Goal: Check status: Check status

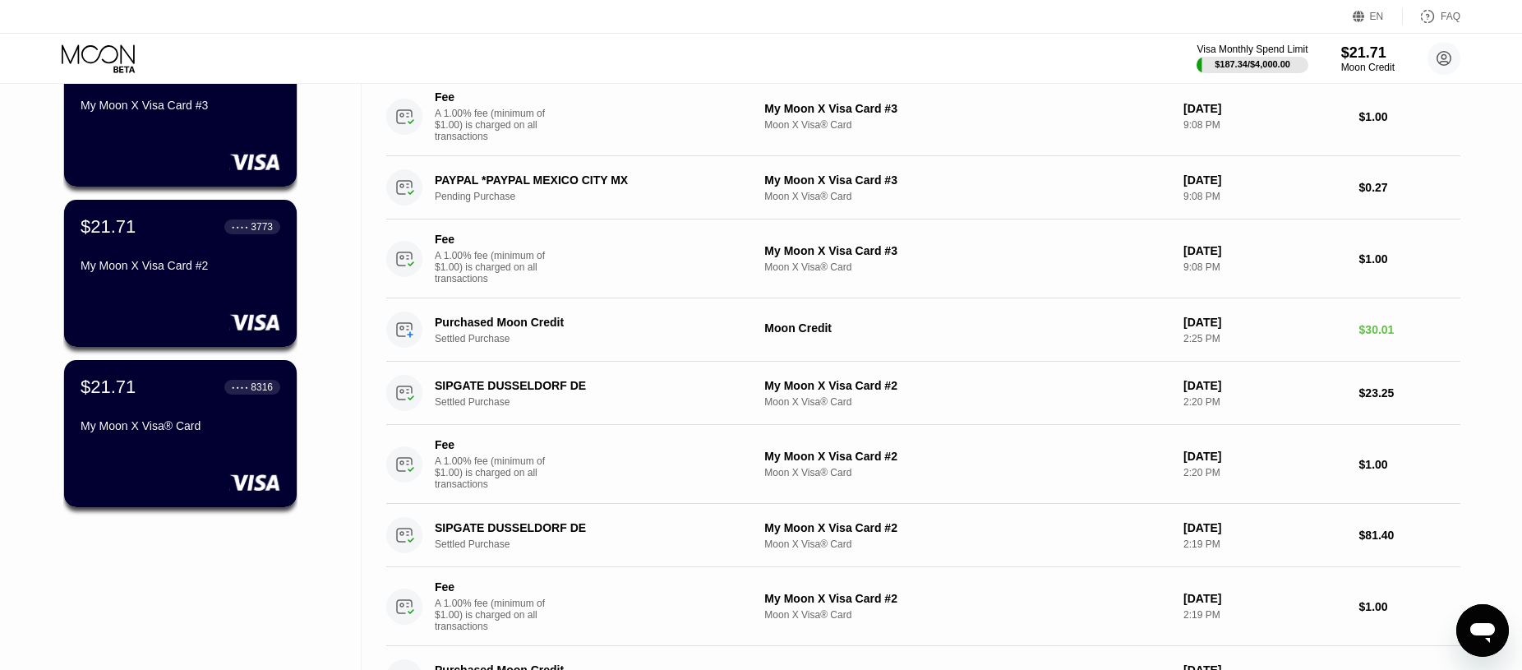
scroll to position [251, 0]
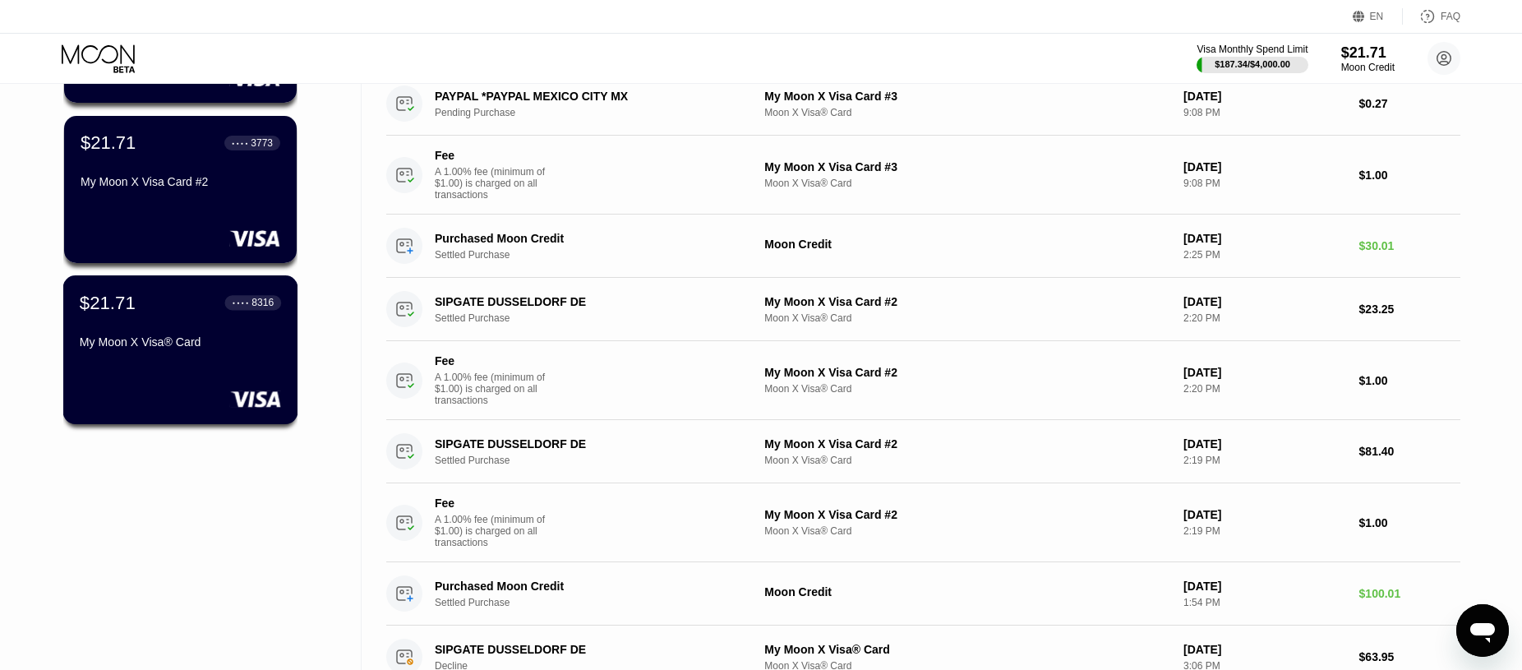
click at [148, 367] on div "$21.71 ● ● ● ● 8316 My Moon X Visa® Card" at bounding box center [180, 349] width 235 height 149
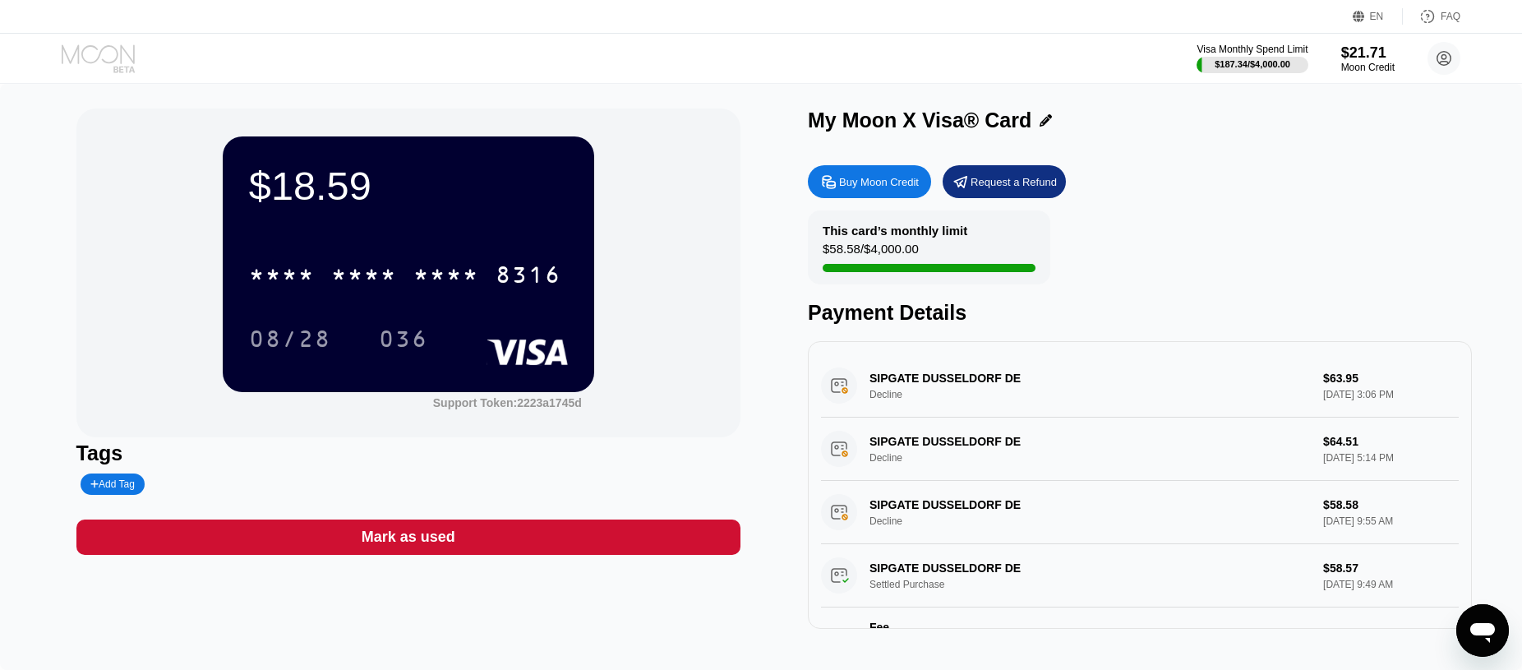
click at [104, 58] on icon at bounding box center [100, 58] width 76 height 29
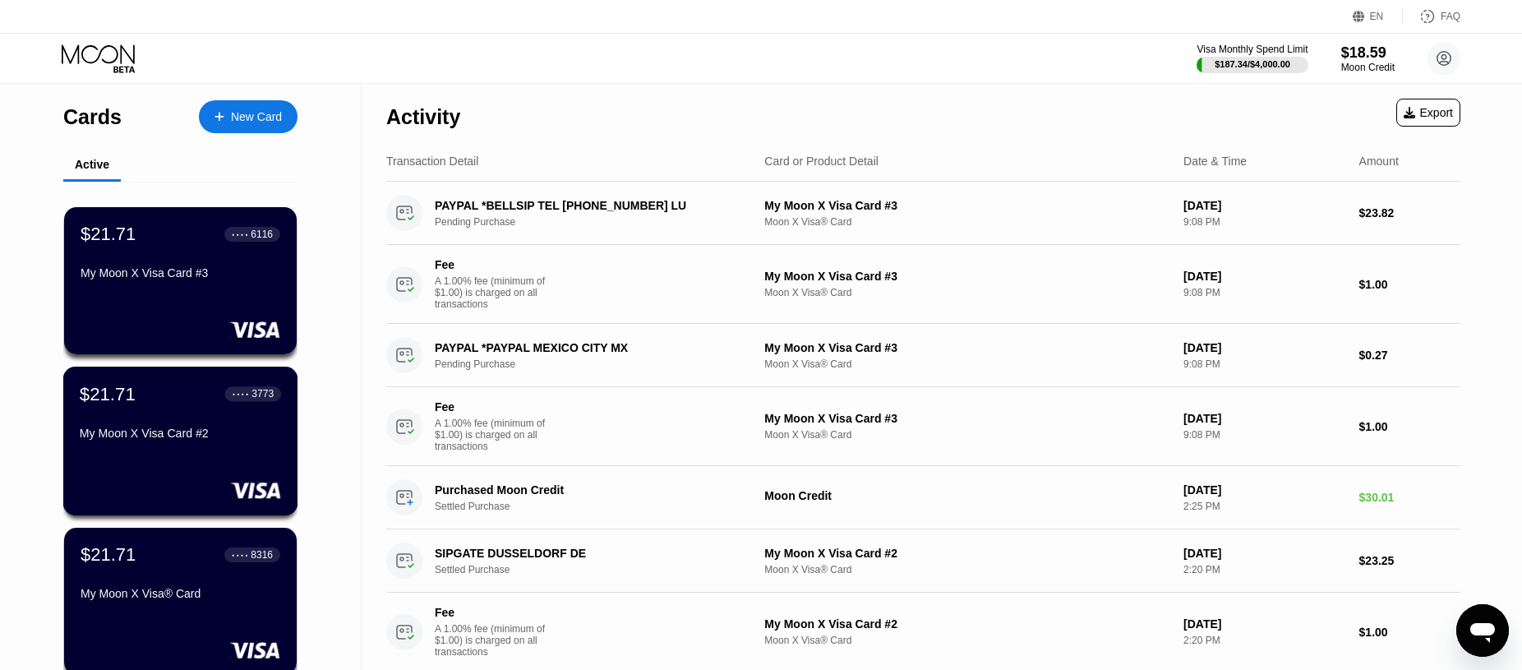
click at [173, 438] on div "My Moon X Visa Card #2" at bounding box center [180, 432] width 201 height 13
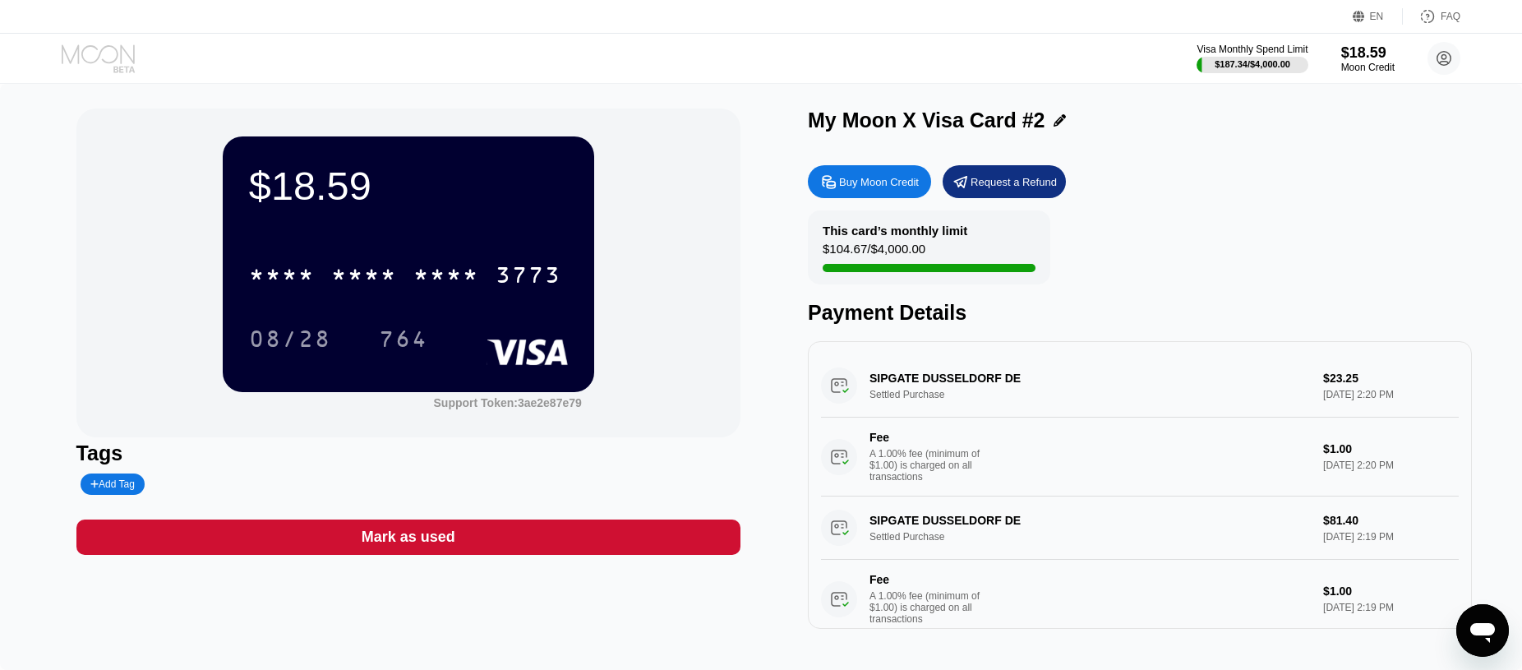
click at [85, 44] on icon at bounding box center [100, 58] width 76 height 29
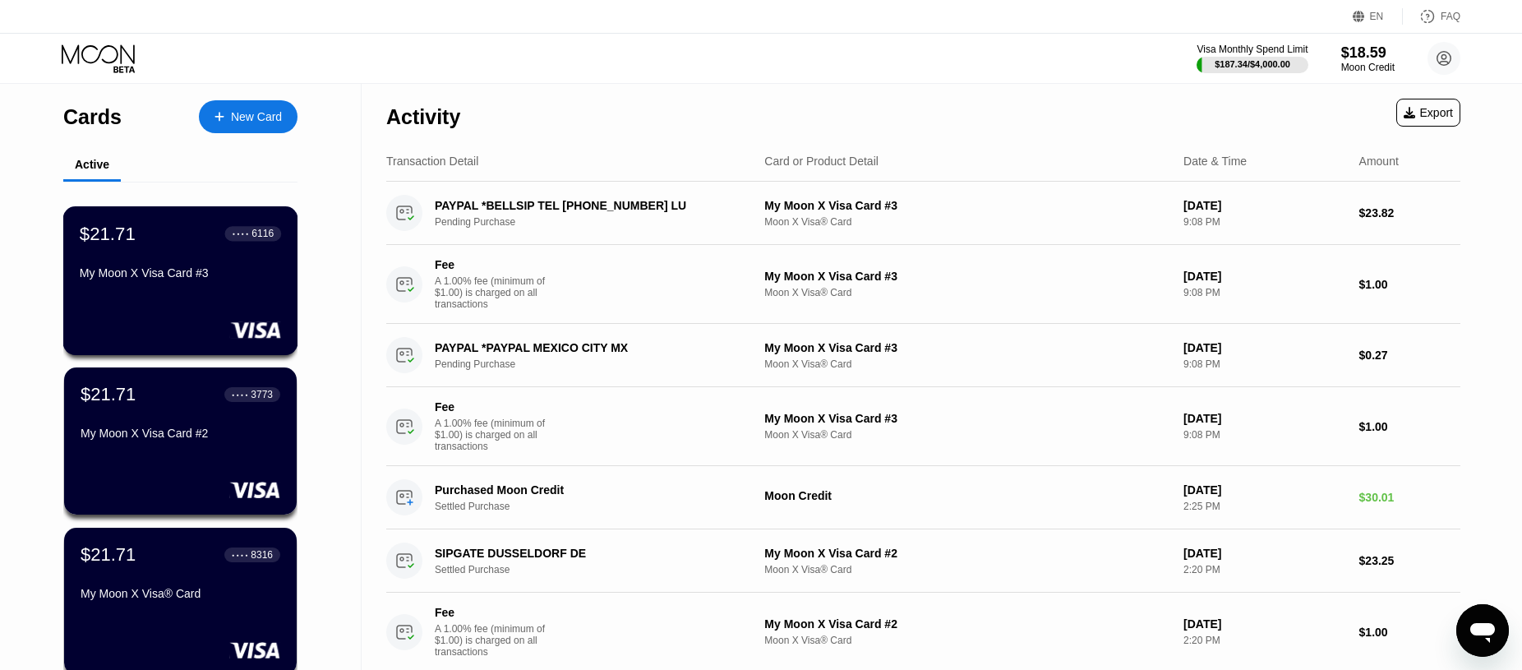
click at [177, 274] on div "My Moon X Visa Card #3" at bounding box center [180, 272] width 201 height 13
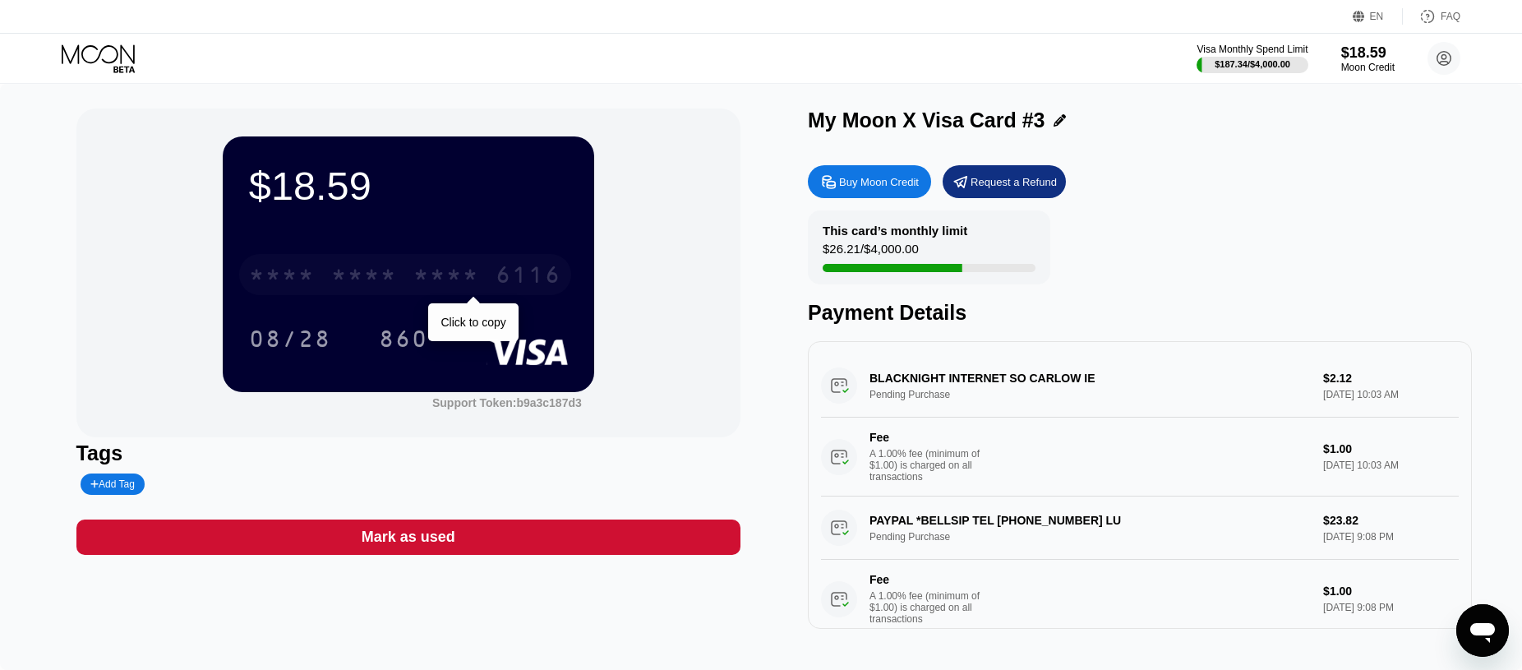
click at [431, 274] on div "* * * *" at bounding box center [446, 277] width 66 height 26
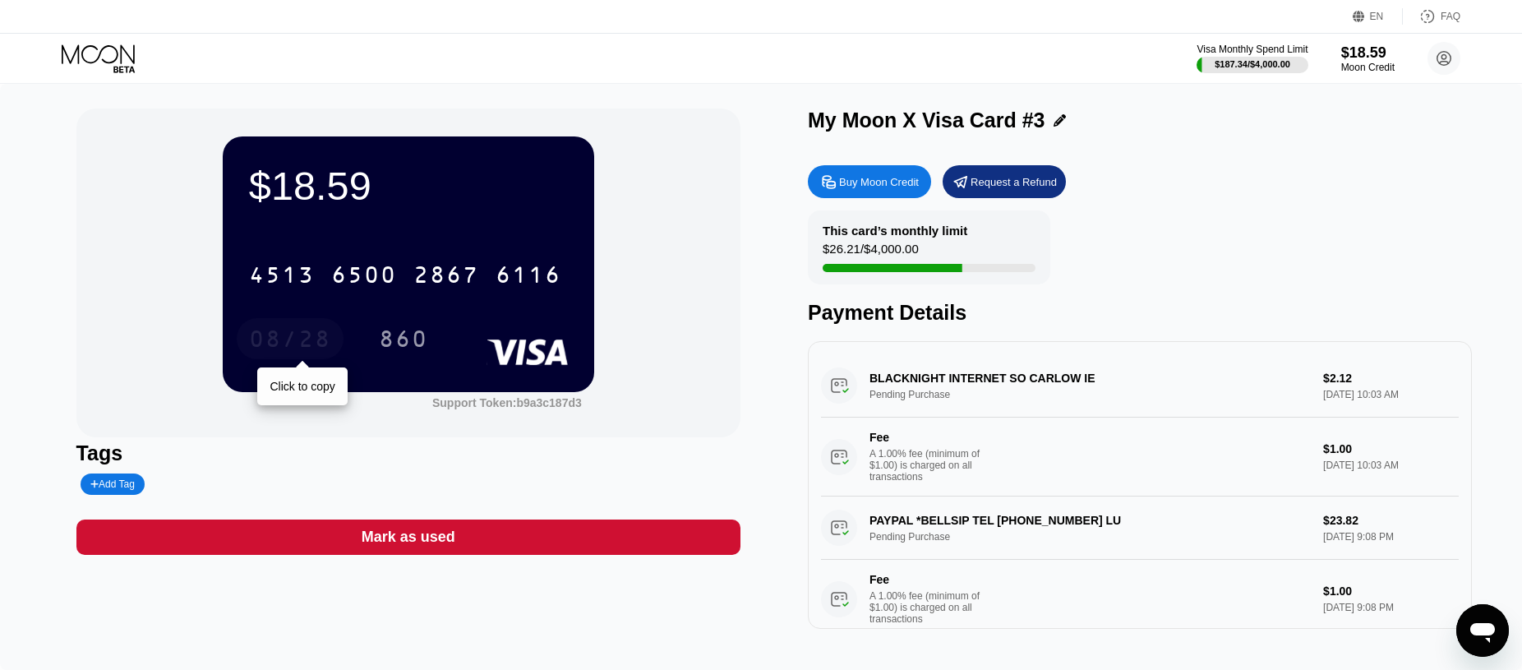
click at [300, 347] on div "08/28" at bounding box center [290, 341] width 82 height 26
